Goal: Task Accomplishment & Management: Manage account settings

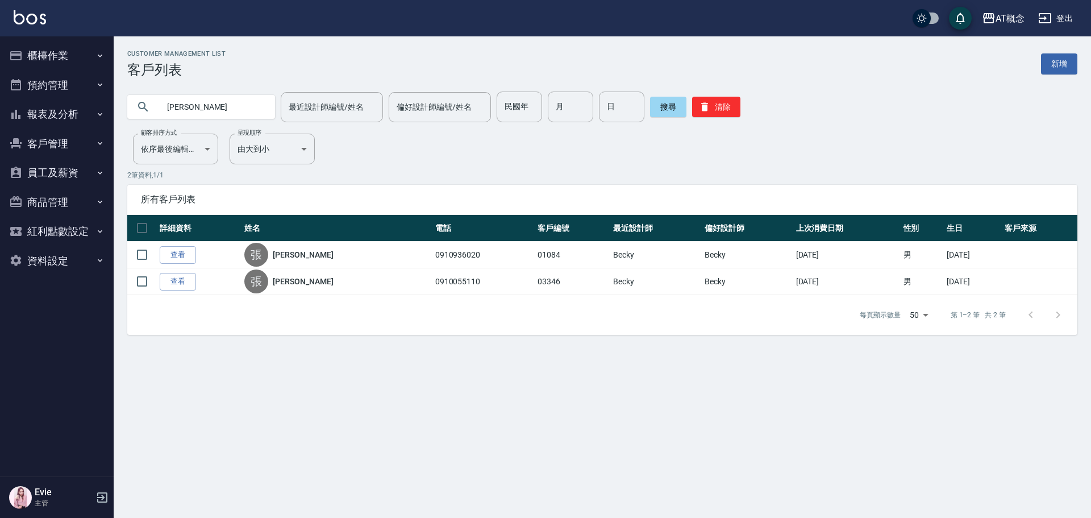
drag, startPoint x: 211, startPoint y: 108, endPoint x: 92, endPoint y: 142, distance: 124.0
click at [75, 124] on div "AT概念 登出 櫃檯作業 打帳單 帳單列表 現金收支登錄 高階收支登錄 材料自購登錄 每日結帳 排班表 現場電腦打卡 預約管理 預約管理 單日預約紀錄 單週預…" at bounding box center [545, 259] width 1091 height 518
type input "02376"
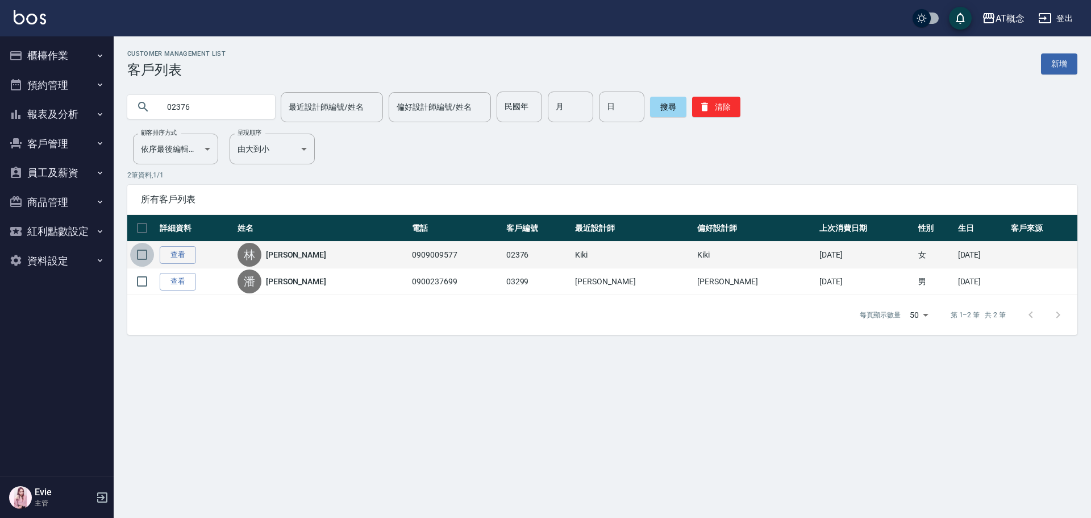
click at [142, 255] on input "checkbox" at bounding box center [142, 255] width 24 height 24
checkbox input "true"
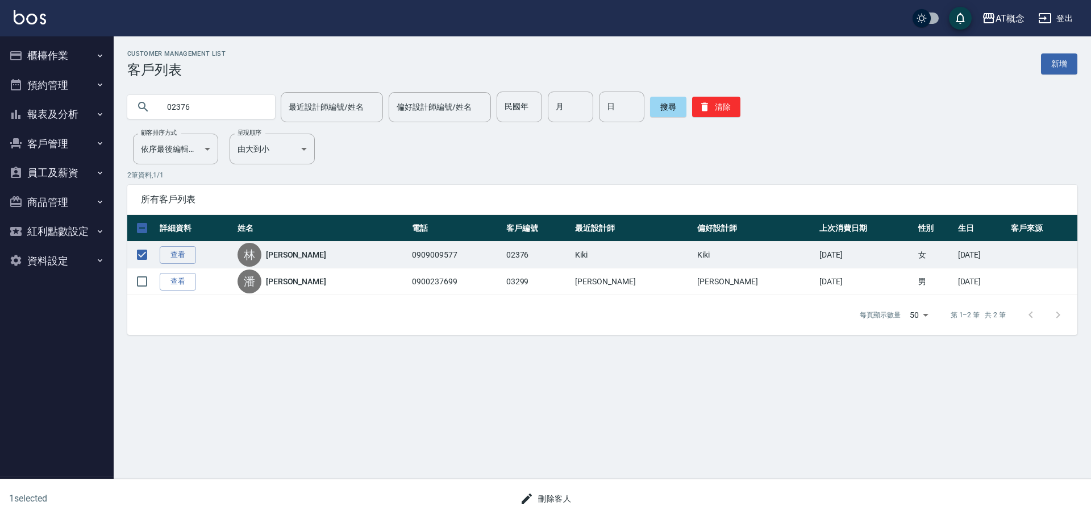
click at [559, 507] on button "刪除客人" at bounding box center [546, 498] width 60 height 21
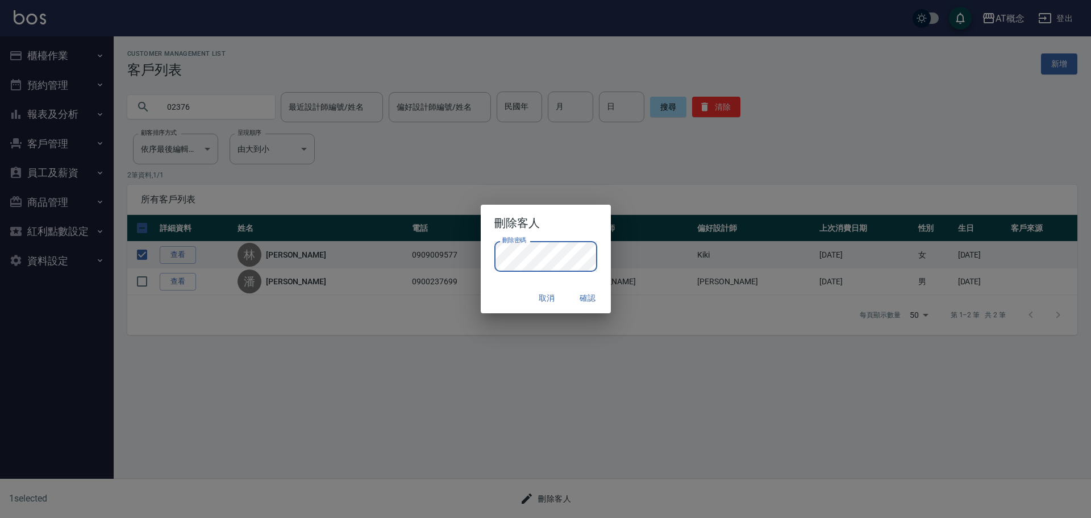
click at [509, 291] on div "取消 確認" at bounding box center [546, 298] width 130 height 30
click at [591, 298] on button "確認" at bounding box center [588, 298] width 36 height 21
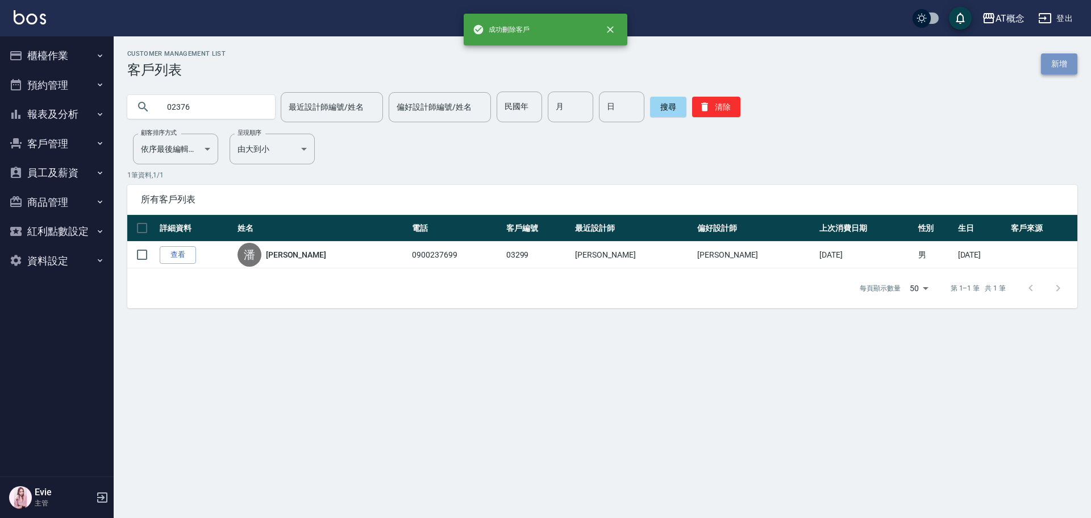
click at [1066, 61] on link "新增" at bounding box center [1059, 63] width 36 height 21
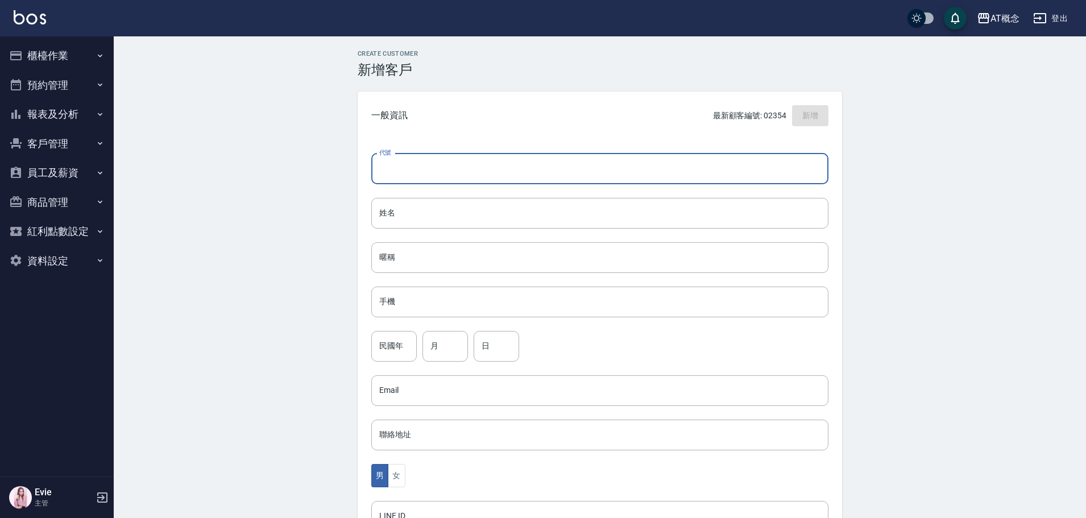
click at [471, 157] on input "代號" at bounding box center [599, 168] width 457 height 31
type input "02376"
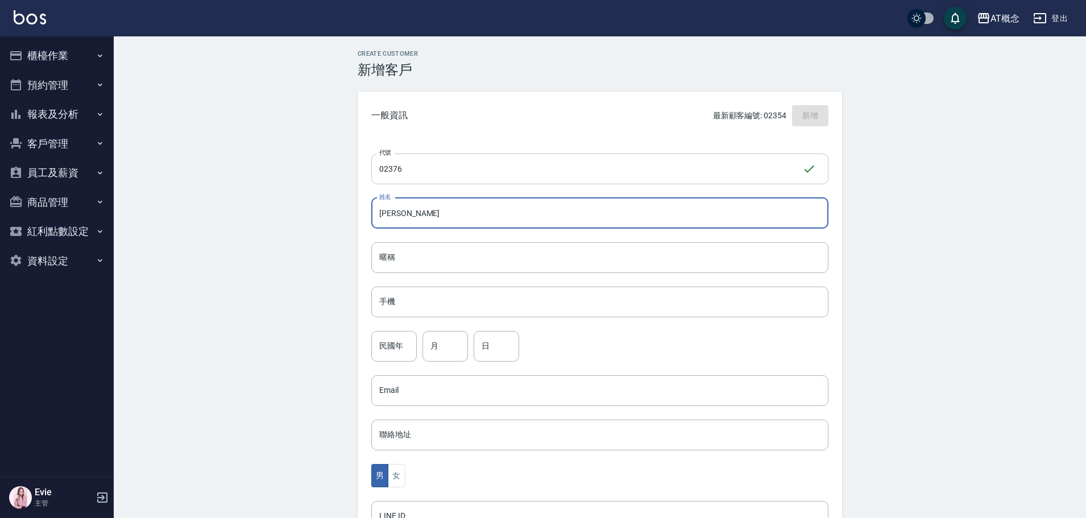
type input "[PERSON_NAME]"
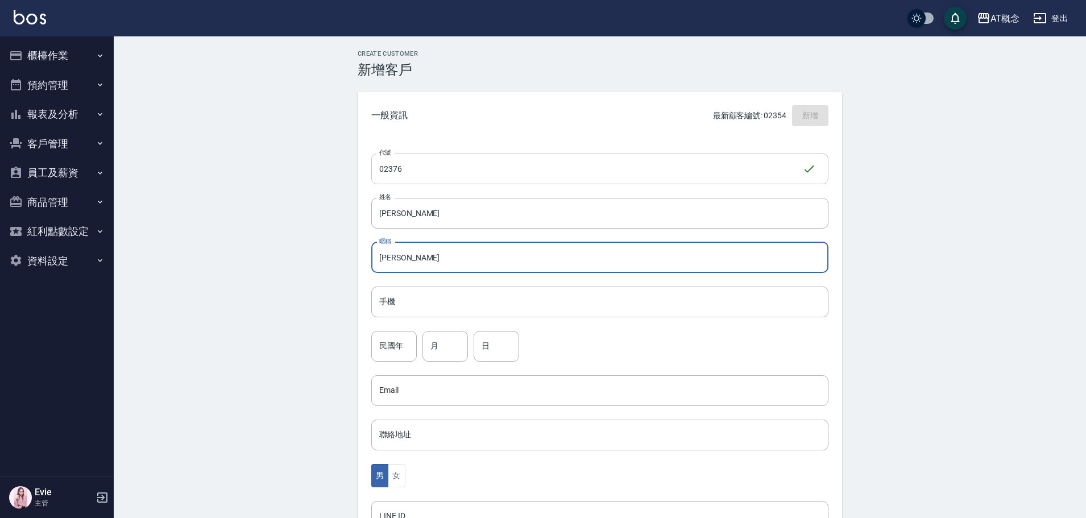
type input "[PERSON_NAME]"
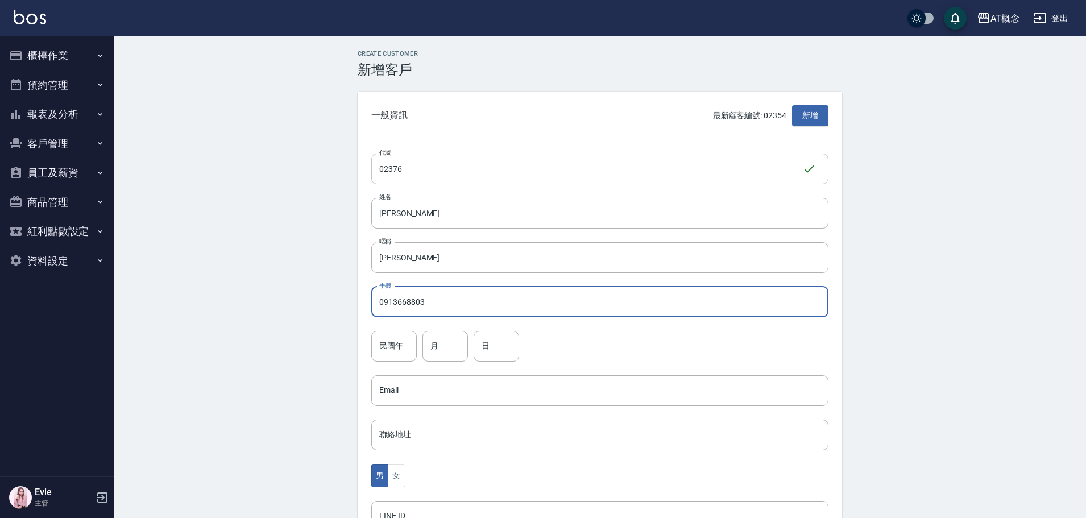
type input "0913668803"
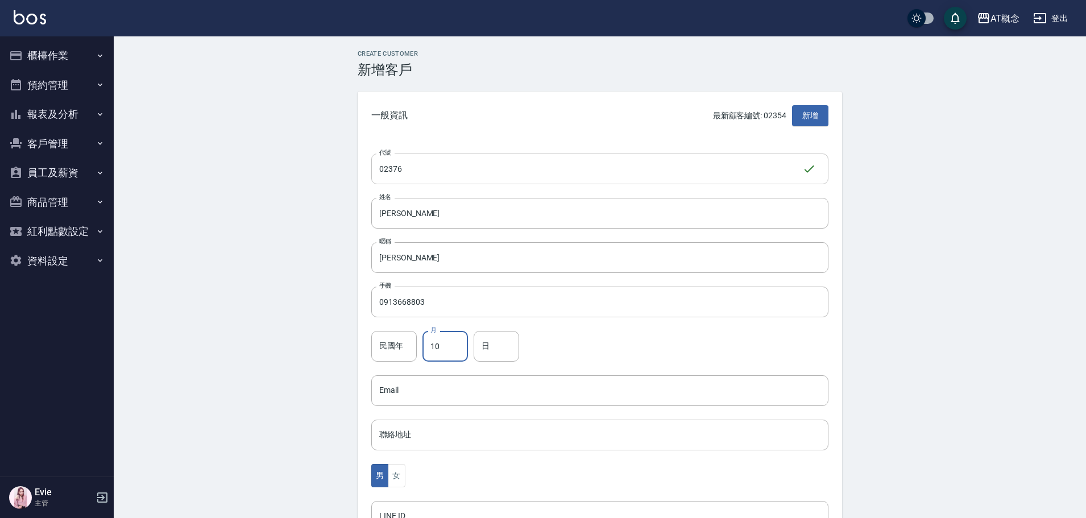
type input "10"
type input "13"
click at [387, 467] on button "男" at bounding box center [379, 475] width 17 height 23
click at [400, 474] on button "女" at bounding box center [396, 475] width 17 height 23
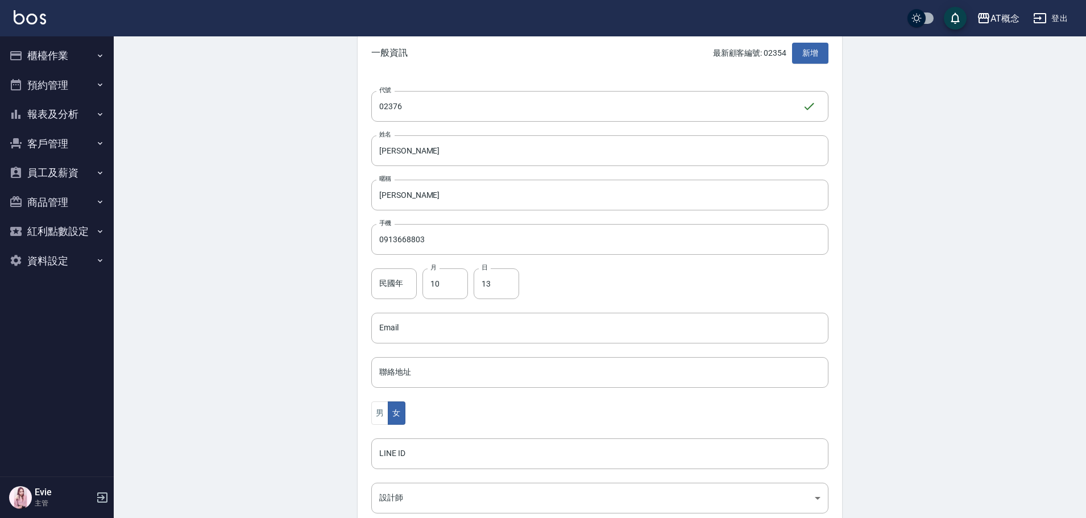
scroll to position [222, 0]
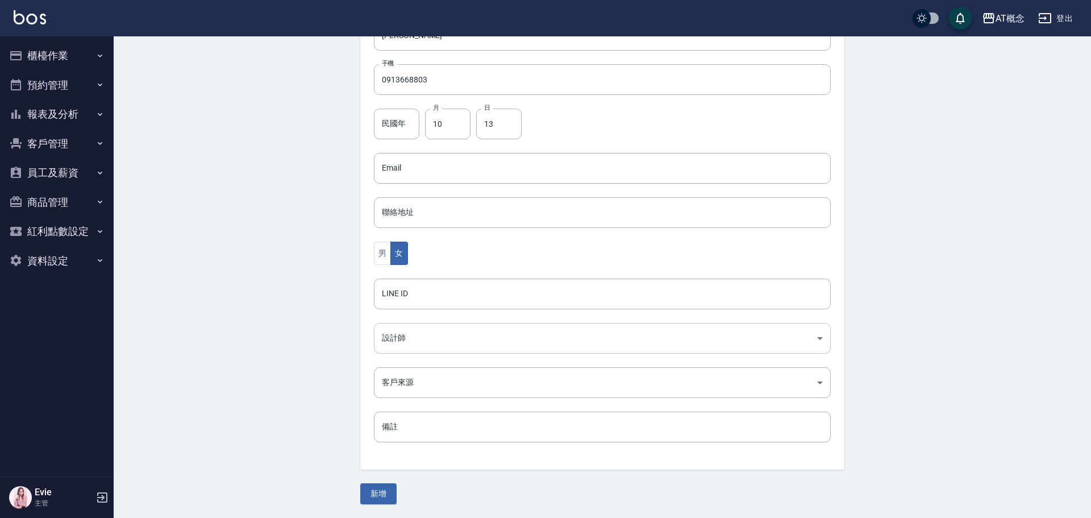
click at [409, 339] on body "AT概念 登出 櫃檯作業 打帳單 帳單列表 現金收支登錄 高階收支登錄 材料自購登錄 每日結帳 排班表 現場電腦打卡 預約管理 預約管理 單日預約紀錄 單週預…" at bounding box center [545, 148] width 1091 height 740
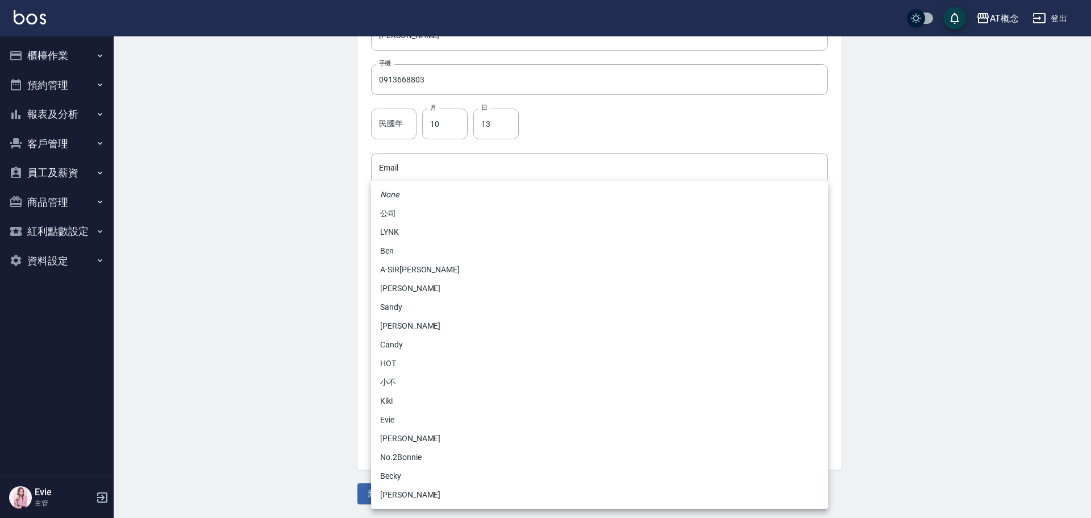
click at [398, 350] on li "Candy" at bounding box center [599, 344] width 457 height 19
type input "95c88325-489e-4505-91c2-94462fb1bea6"
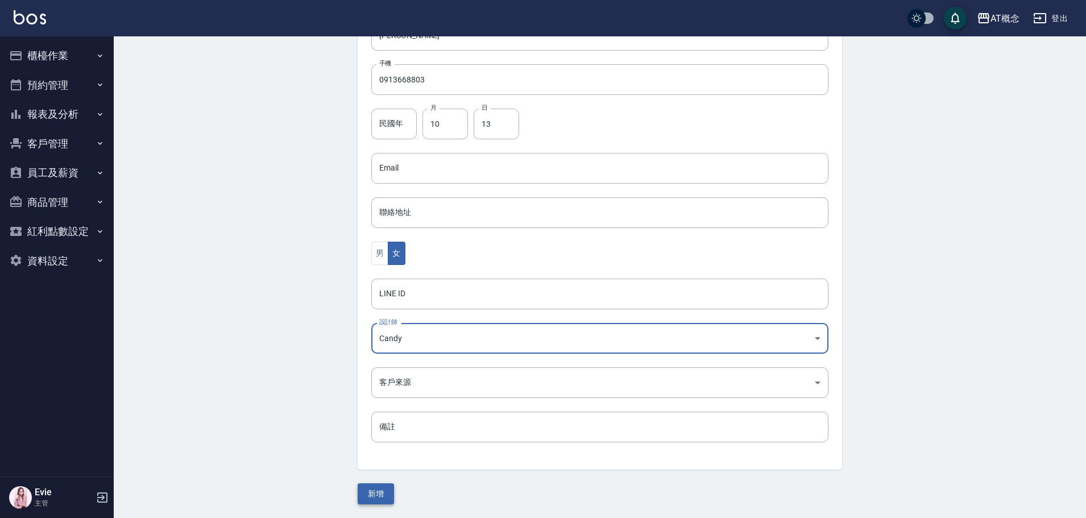
click at [376, 495] on button "新增" at bounding box center [376, 493] width 36 height 21
